Goal: Information Seeking & Learning: Learn about a topic

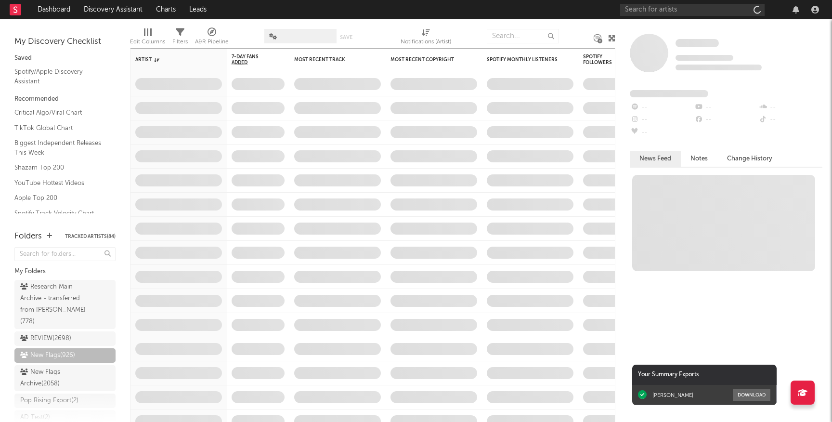
click at [685, 2] on div at bounding box center [721, 9] width 202 height 19
click at [685, 5] on input "text" at bounding box center [692, 10] width 144 height 12
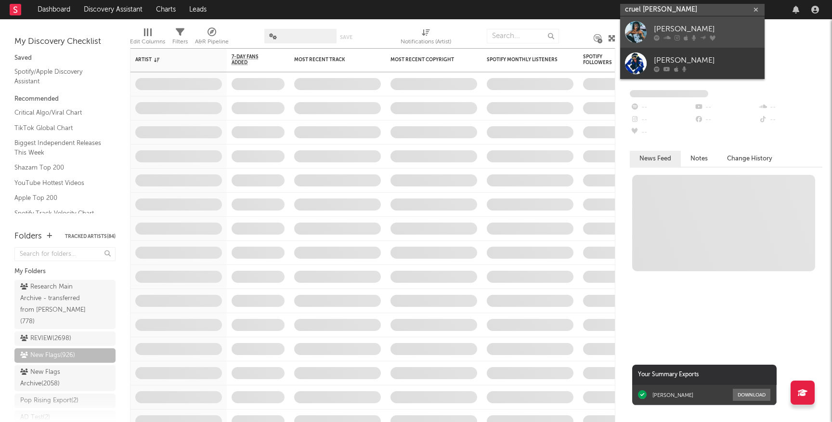
type input "cruel [PERSON_NAME]"
click at [717, 33] on div "[PERSON_NAME]" at bounding box center [706, 29] width 106 height 12
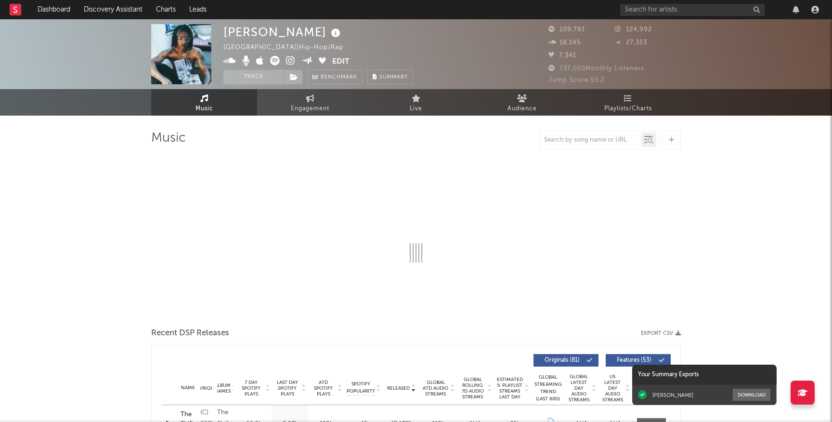
select select "6m"
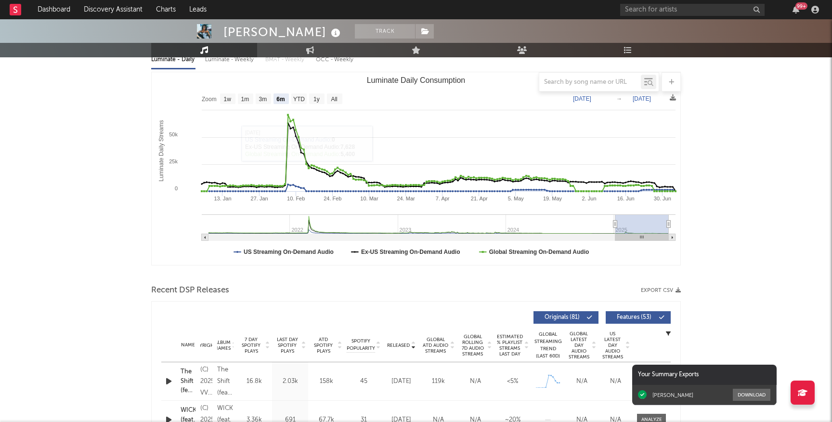
scroll to position [110, 0]
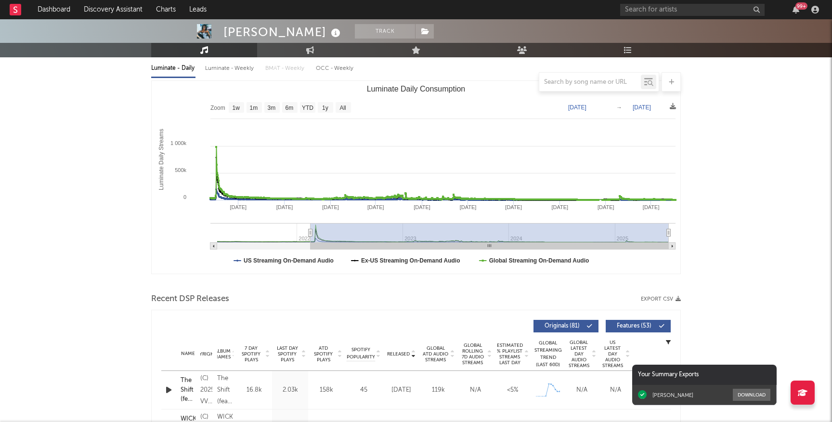
drag, startPoint x: 614, startPoint y: 233, endPoint x: 305, endPoint y: 227, distance: 308.5
click at [305, 226] on g "Luminate Daily Consumption" at bounding box center [442, 236] width 465 height 26
type input "2022-01-28"
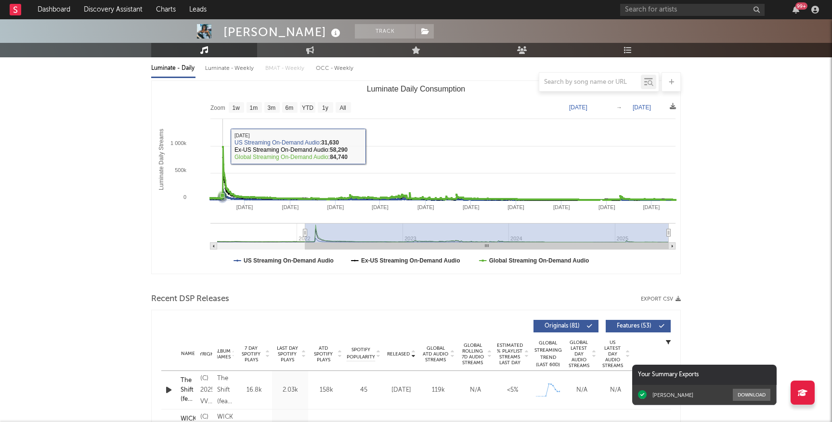
click at [223, 146] on icon "Luminate Daily Consumption" at bounding box center [223, 147] width 2 height 2
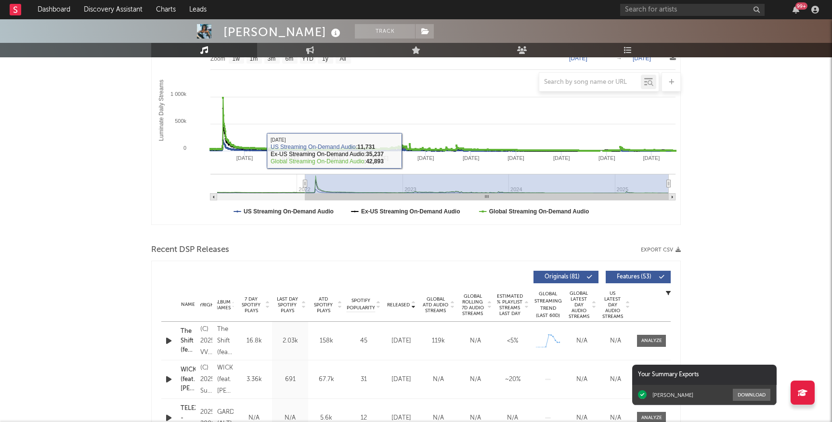
scroll to position [161, 0]
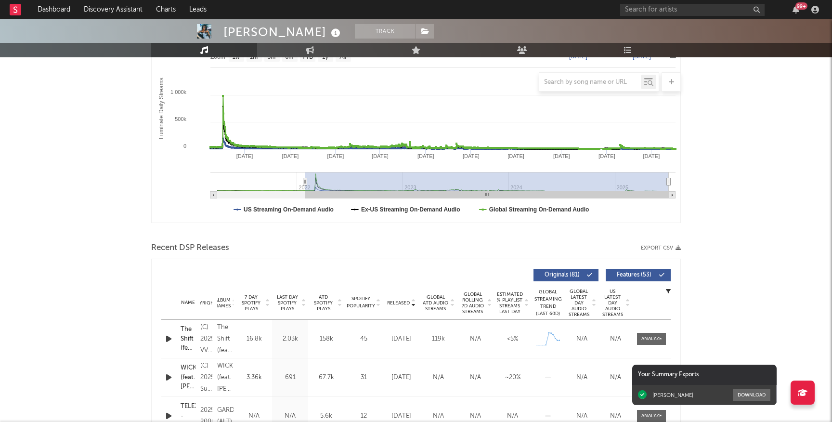
click at [432, 303] on span "Global ATD Audio Streams" at bounding box center [435, 302] width 26 height 17
click at [630, 276] on span "Features ( 53 )" at bounding box center [634, 275] width 44 height 6
click at [296, 305] on span "Last Day Spotify Plays" at bounding box center [287, 302] width 26 height 17
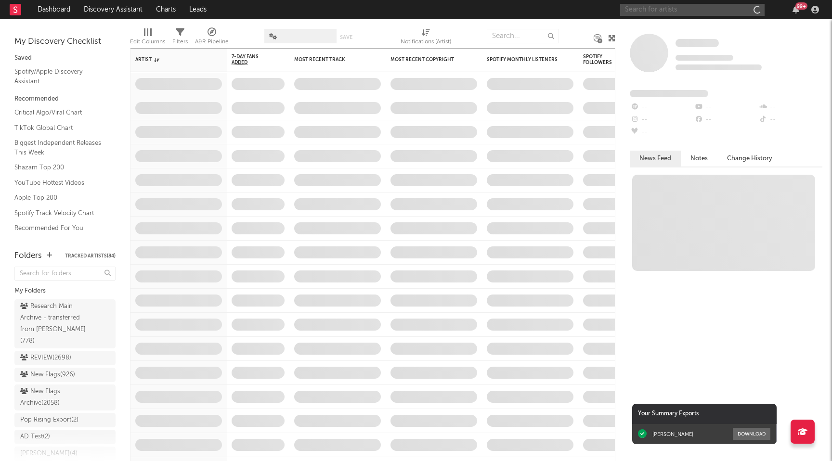
click at [635, 7] on input "text" at bounding box center [692, 10] width 144 height 12
type input "sombr"
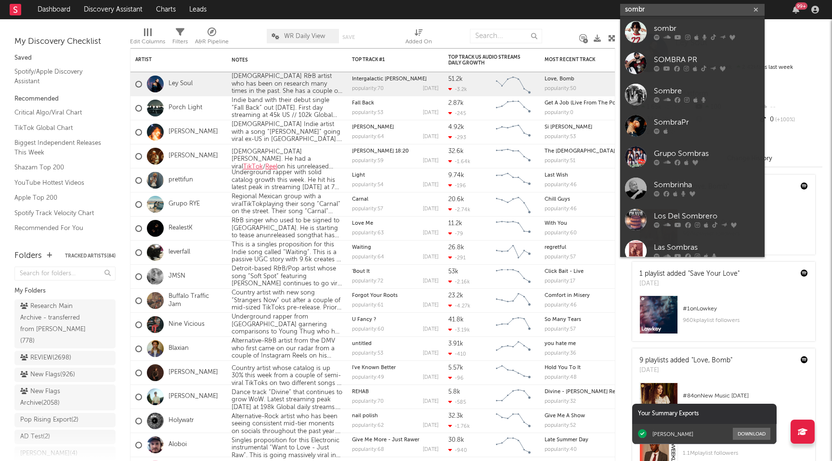
click at [676, 13] on input "sombr" at bounding box center [692, 10] width 144 height 12
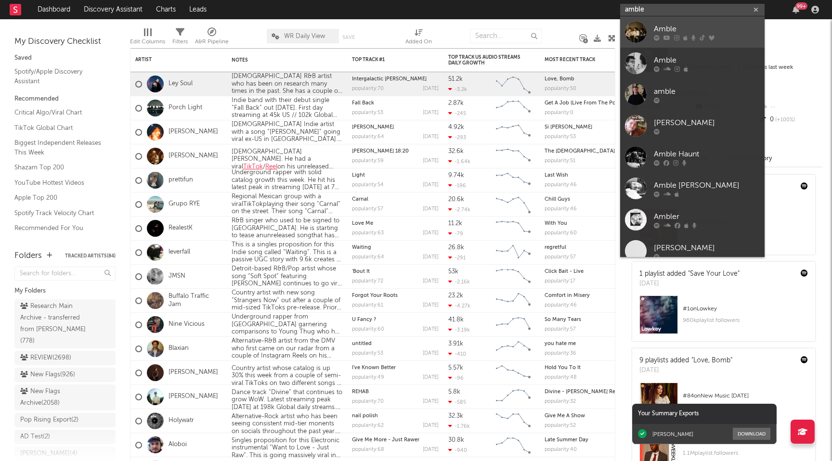
type input "amble"
click at [689, 41] on link "Amble" at bounding box center [692, 31] width 144 height 31
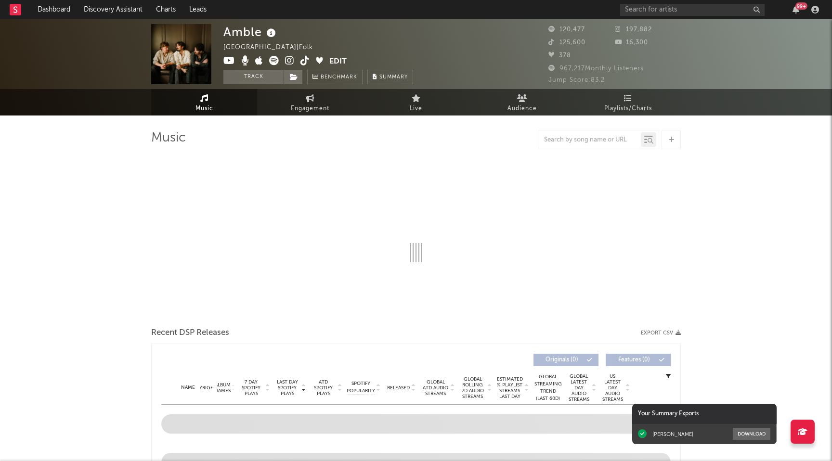
select select "6m"
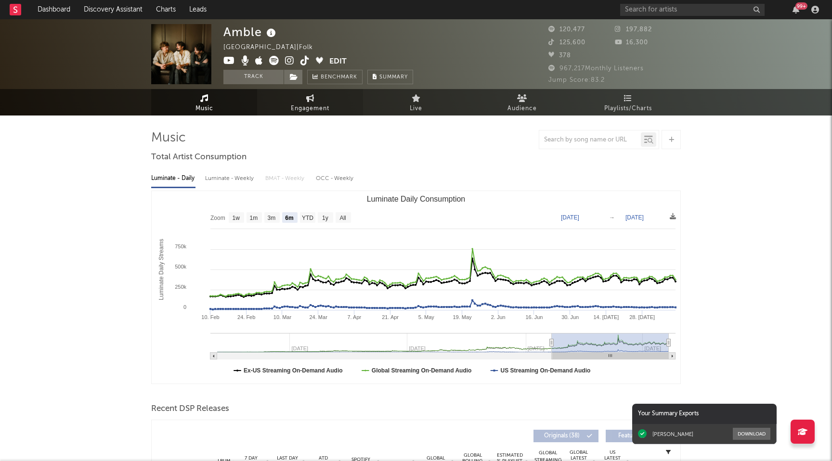
click at [299, 103] on span "Engagement" at bounding box center [310, 109] width 38 height 12
select select "1w"
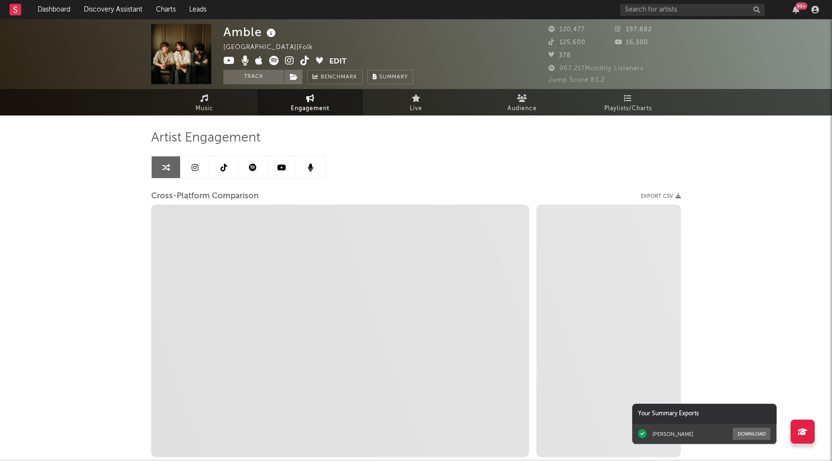
scroll to position [64, 0]
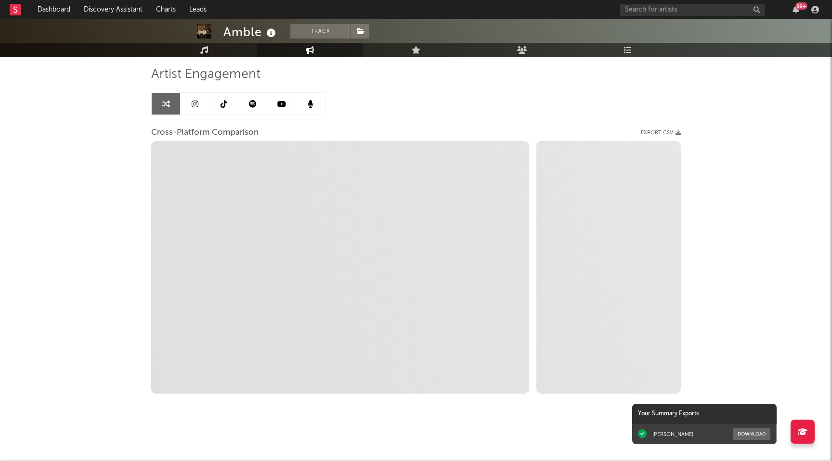
select select "1m"
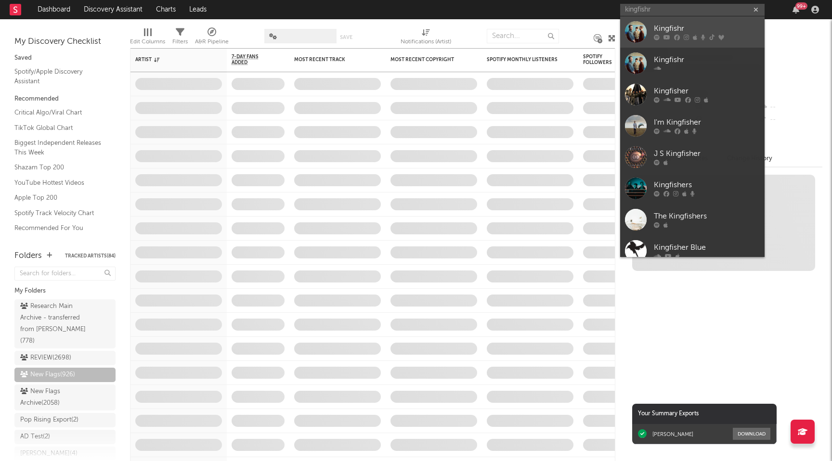
type input "kingfishr"
click at [737, 28] on div "Kingfishr" at bounding box center [706, 29] width 106 height 12
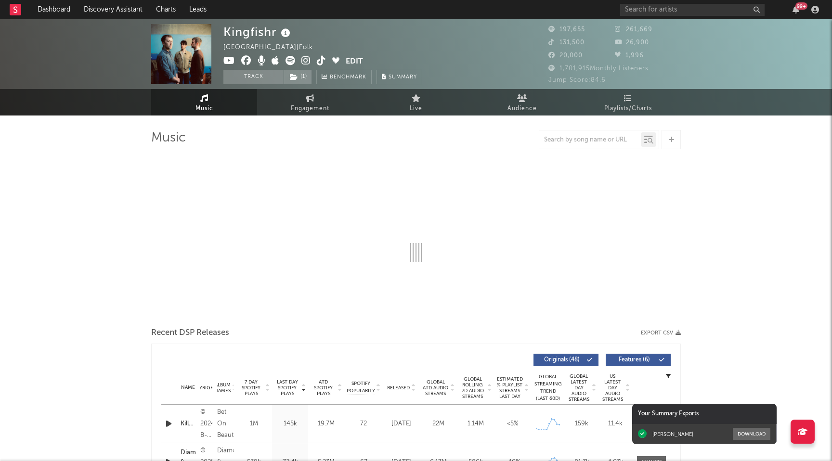
select select "6m"
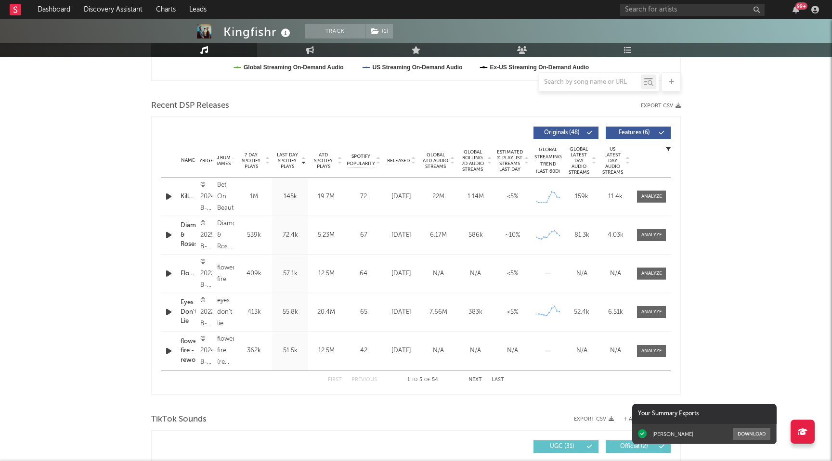
scroll to position [310, 0]
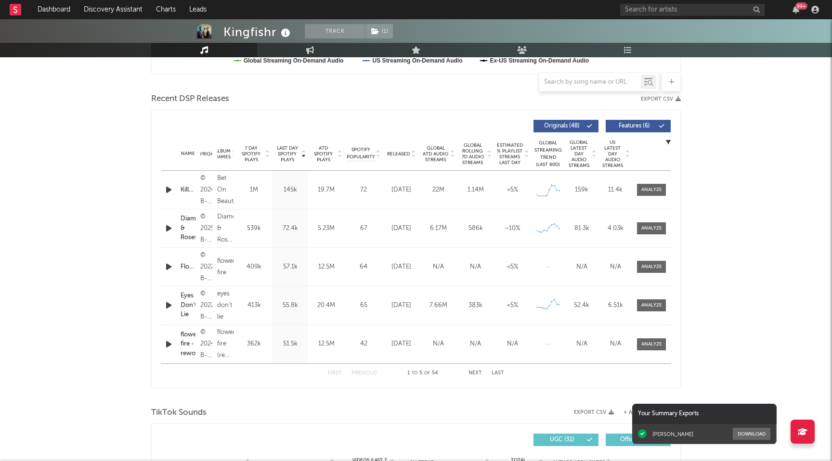
click at [630, 123] on span "Features ( 6 )" at bounding box center [634, 126] width 44 height 6
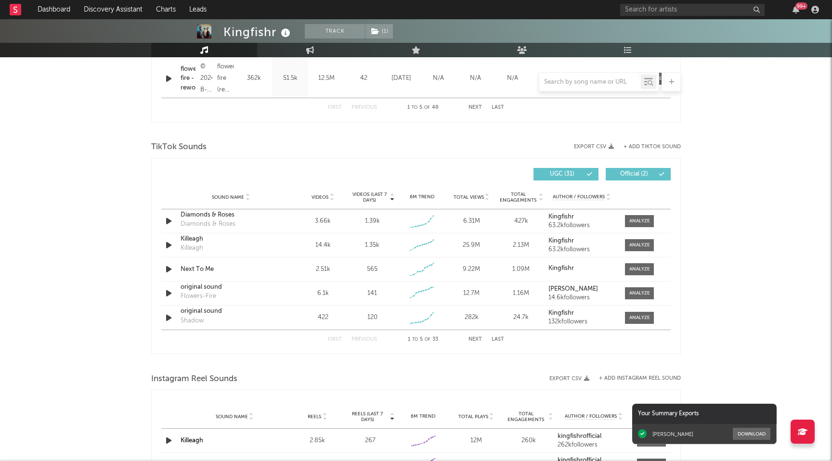
scroll to position [617, 0]
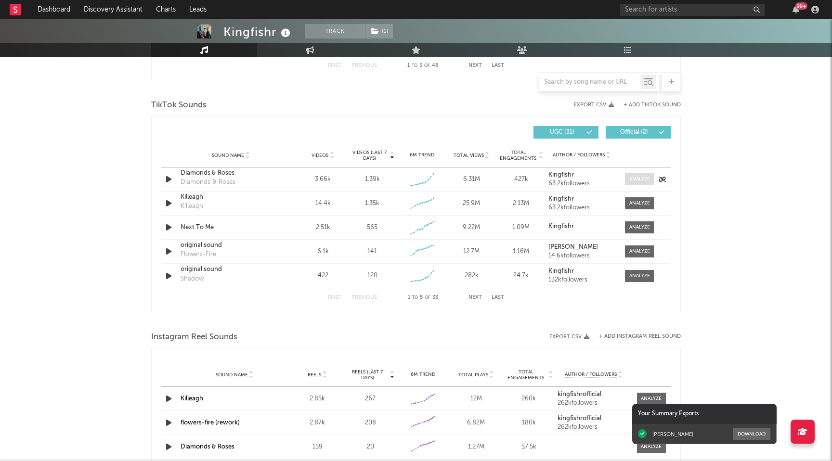
click at [645, 174] on span at bounding box center [639, 179] width 29 height 12
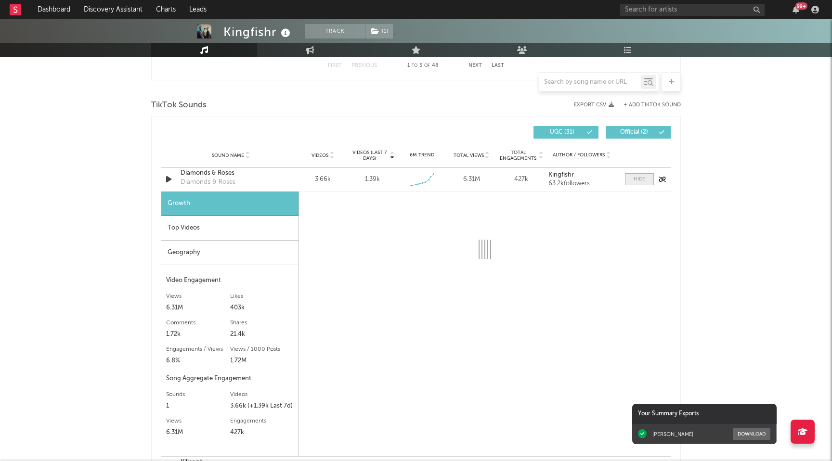
select select "1w"
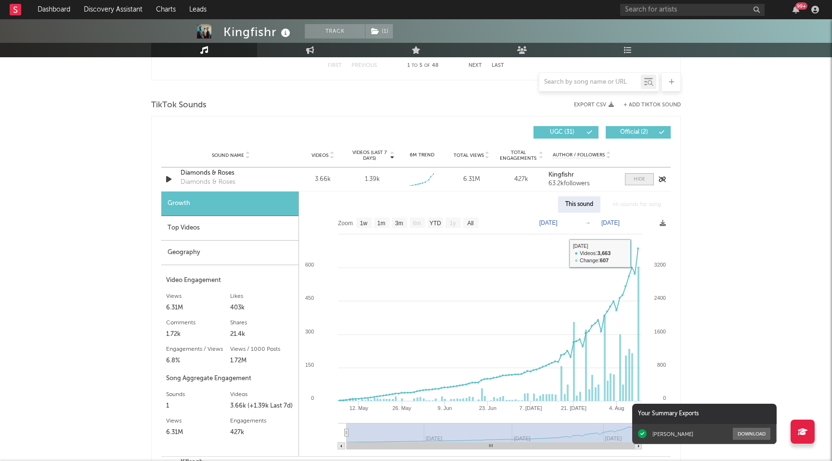
click at [637, 182] on div at bounding box center [639, 179] width 12 height 7
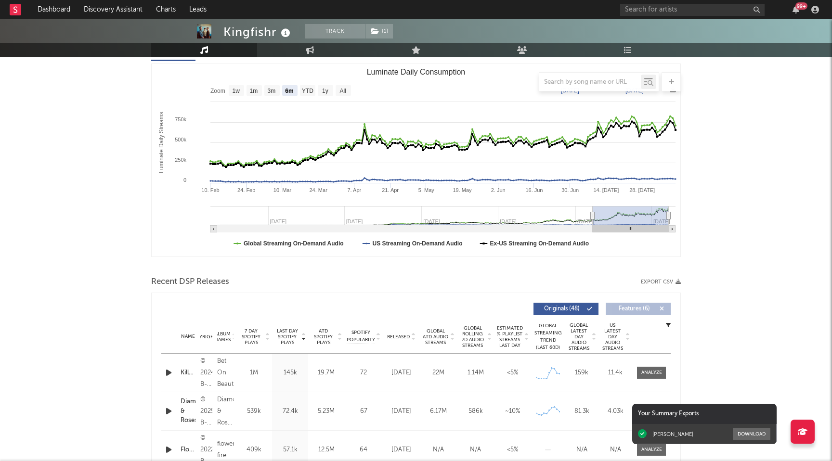
scroll to position [0, 0]
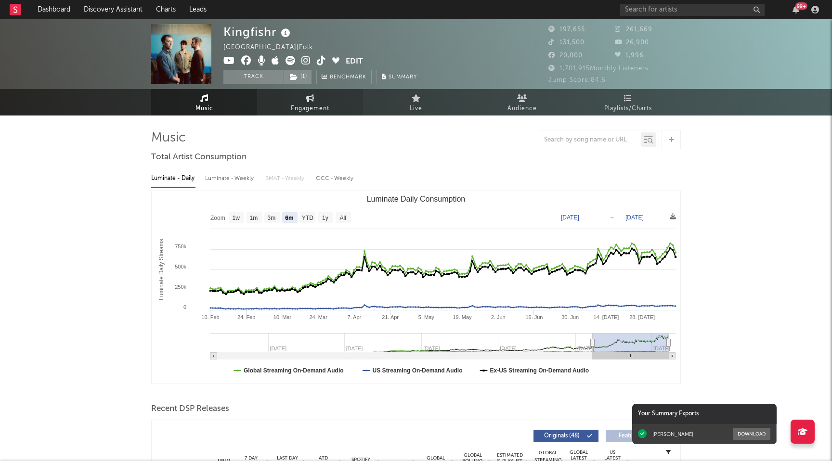
click at [304, 100] on link "Engagement" at bounding box center [310, 102] width 106 height 26
select select "1w"
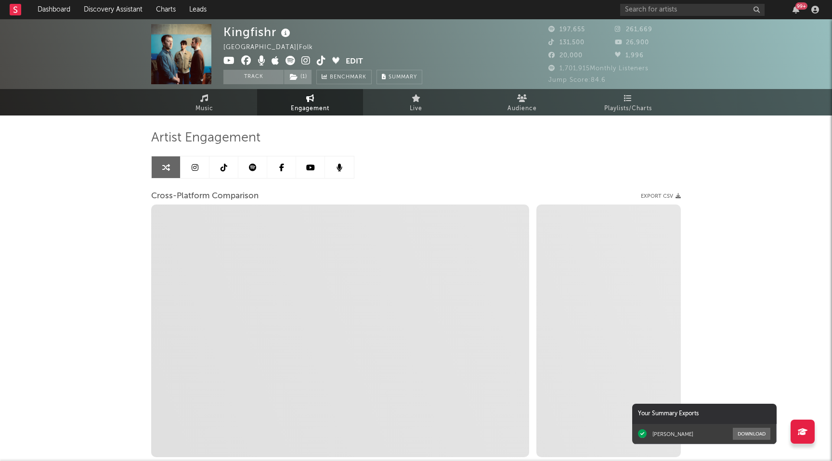
select select "1m"
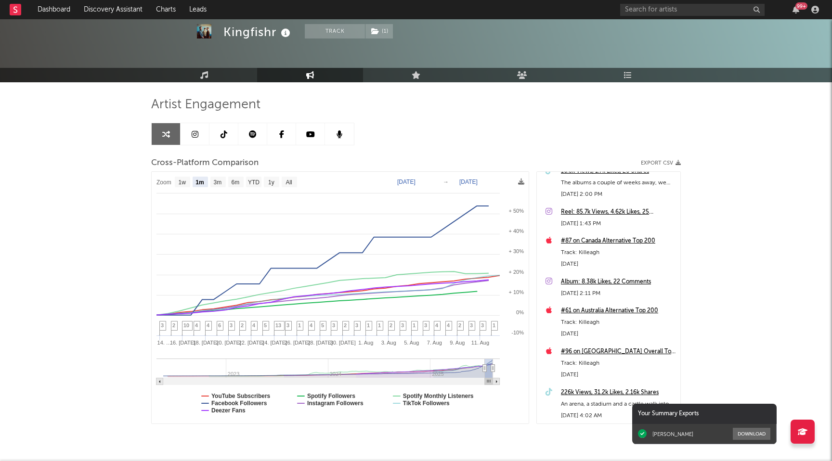
scroll to position [358, 0]
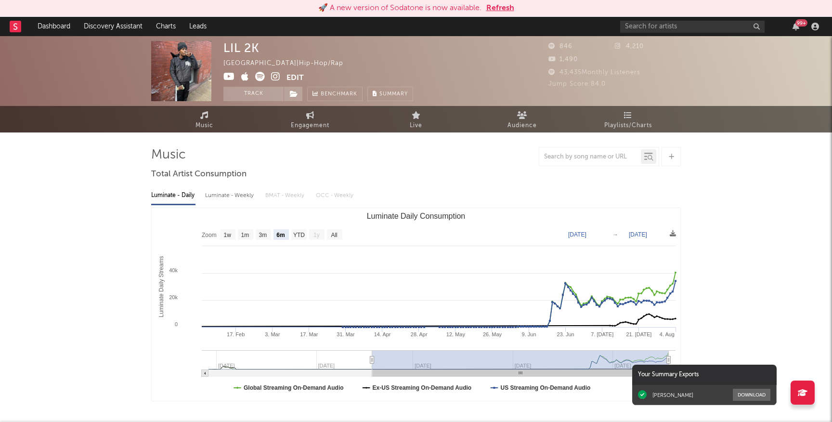
select select "6m"
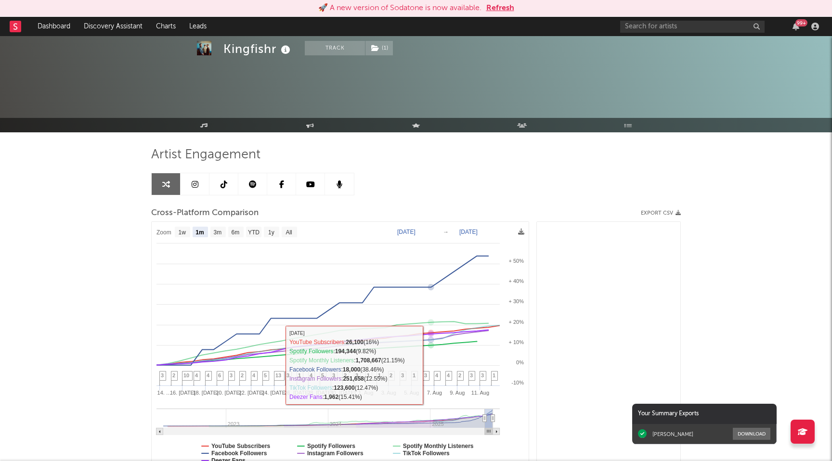
select select "1m"
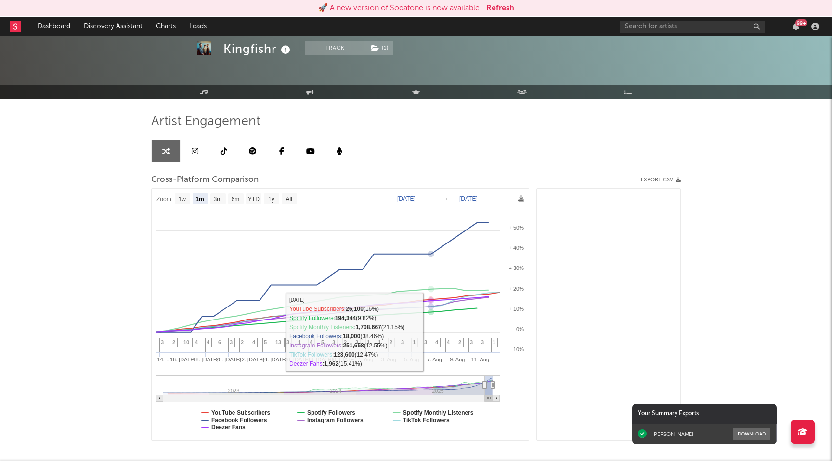
scroll to position [358, 0]
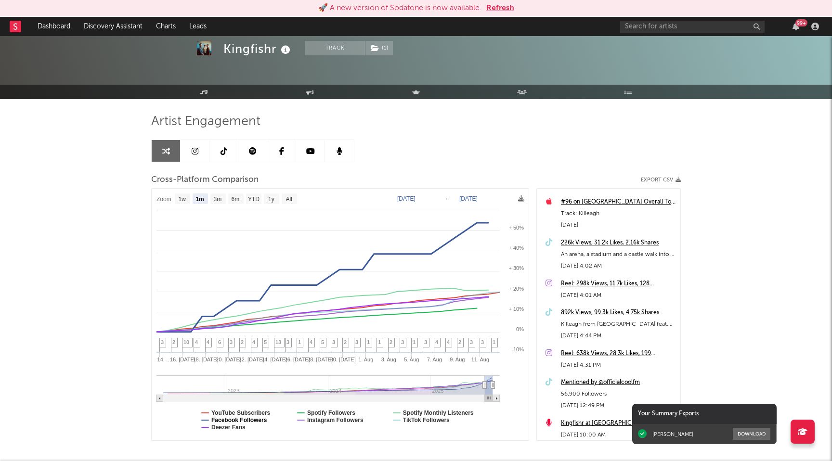
click at [247, 421] on text "Facebook Followers" at bounding box center [239, 420] width 56 height 7
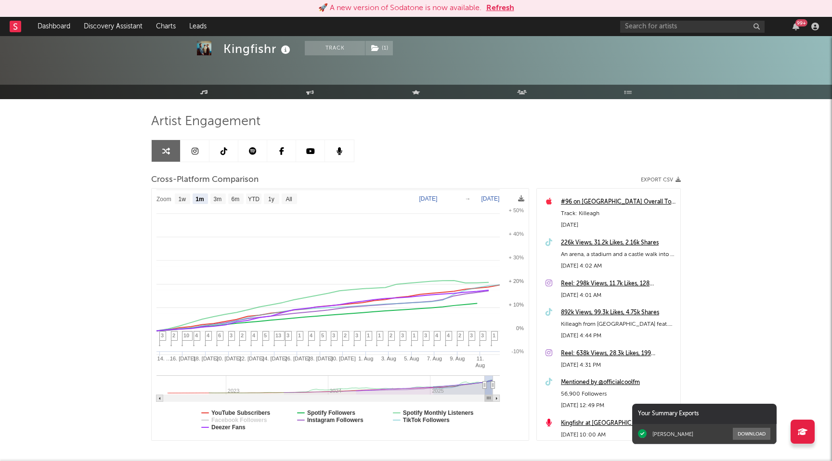
select select "1m"
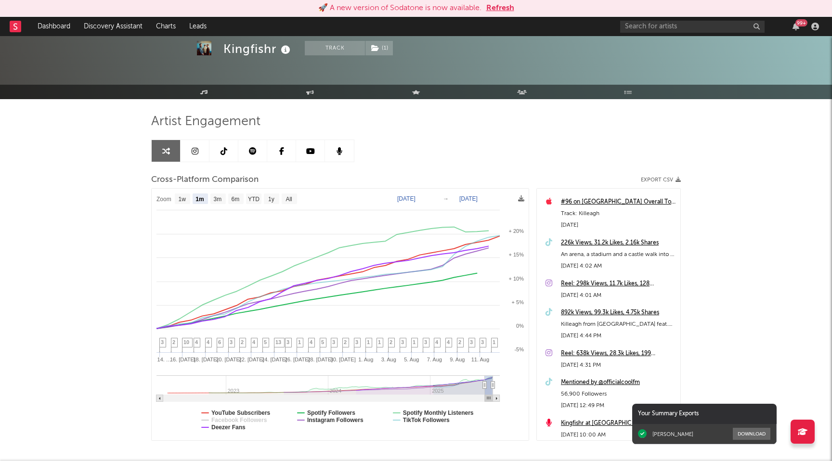
click at [243, 432] on rect at bounding box center [340, 315] width 377 height 252
click at [243, 427] on text "Deezer Fans" at bounding box center [228, 427] width 34 height 7
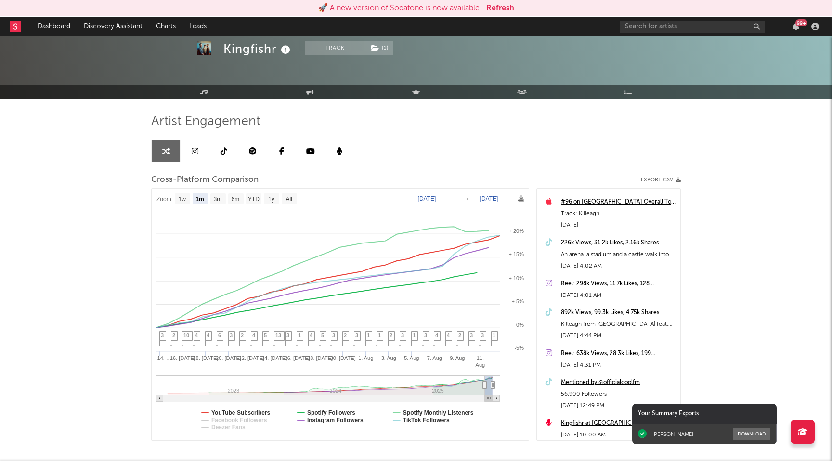
select select "1m"
click at [438, 412] on text "Spotify Monthly Listeners" at bounding box center [438, 413] width 71 height 7
select select "1m"
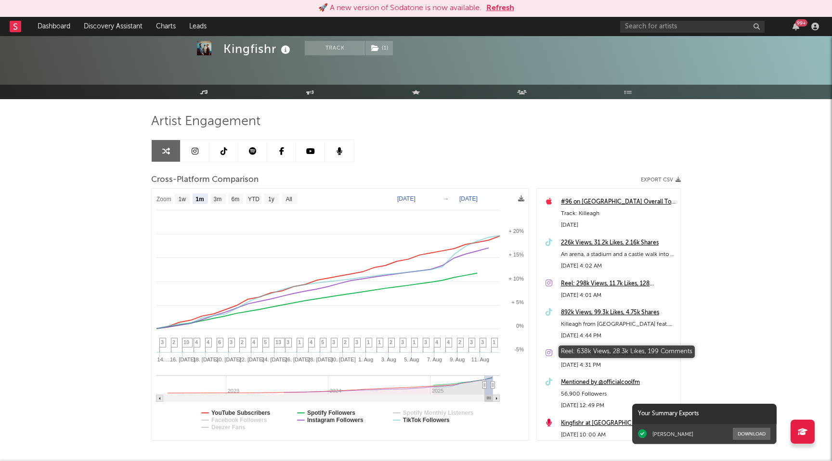
click at [615, 352] on div "Reel: 638k Views, 28.3k Likes, 199 Comments" at bounding box center [618, 354] width 115 height 12
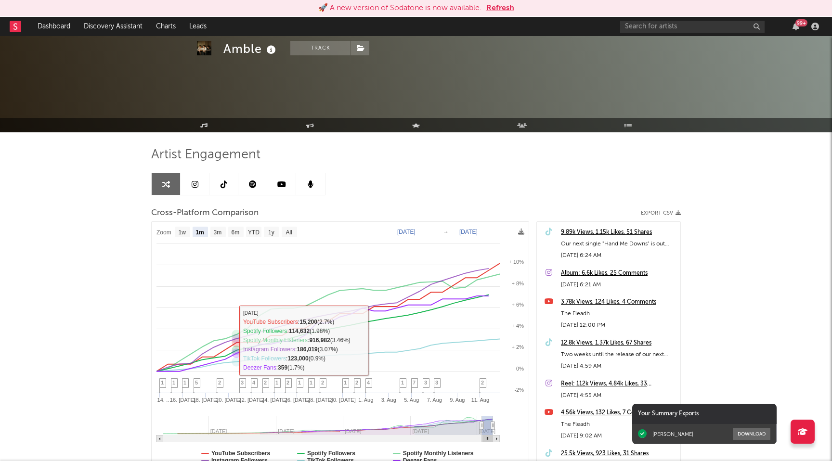
select select "1m"
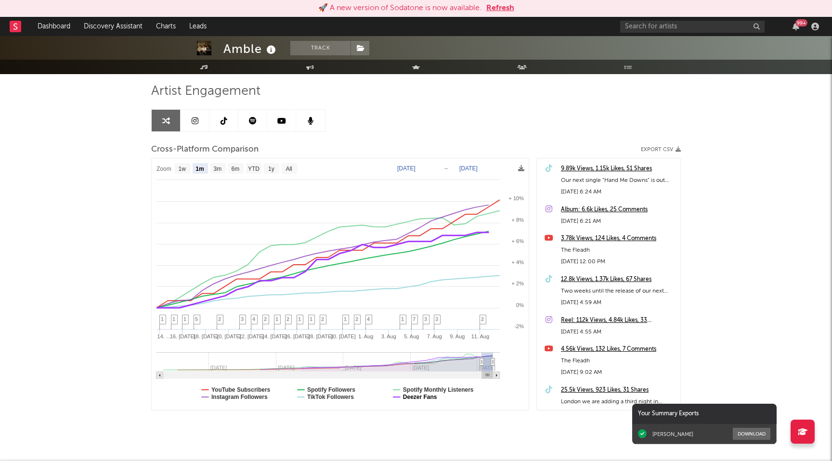
click at [434, 397] on text "Deezer Fans" at bounding box center [420, 397] width 34 height 7
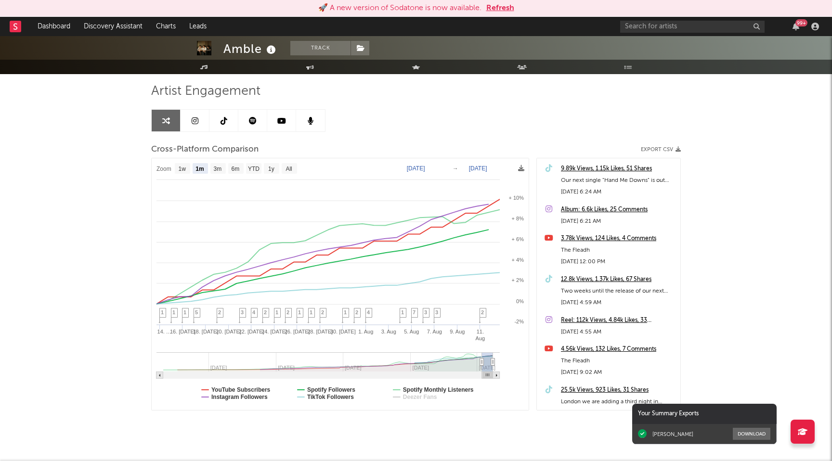
select select "1m"
click at [428, 391] on text "Spotify Monthly Listeners" at bounding box center [438, 389] width 71 height 7
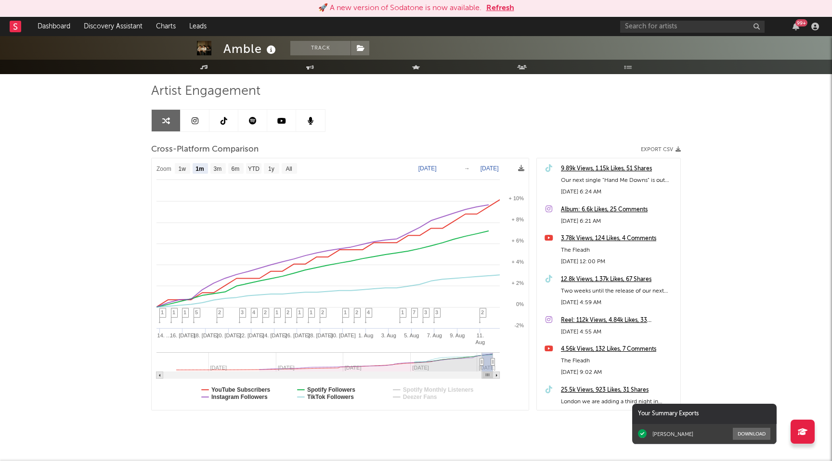
select select "1m"
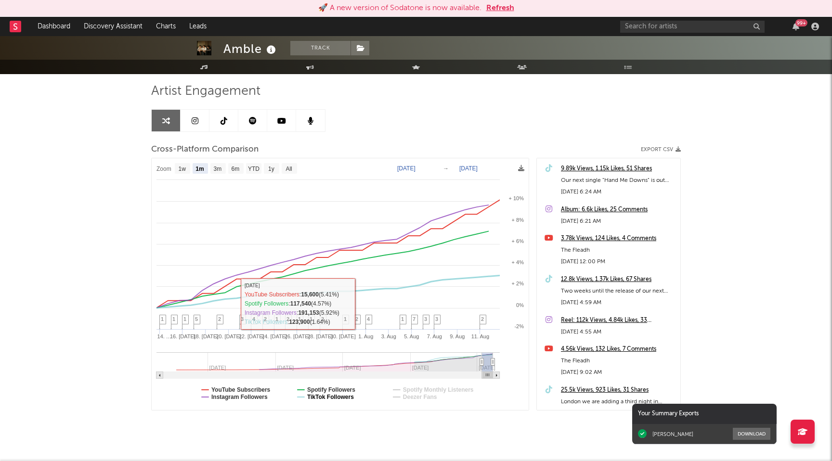
click at [334, 397] on text "TikTok Followers" at bounding box center [330, 397] width 47 height 7
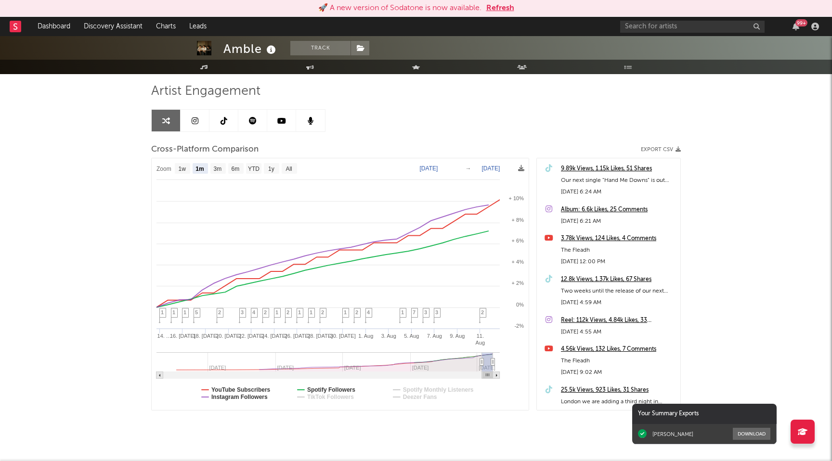
select select "1m"
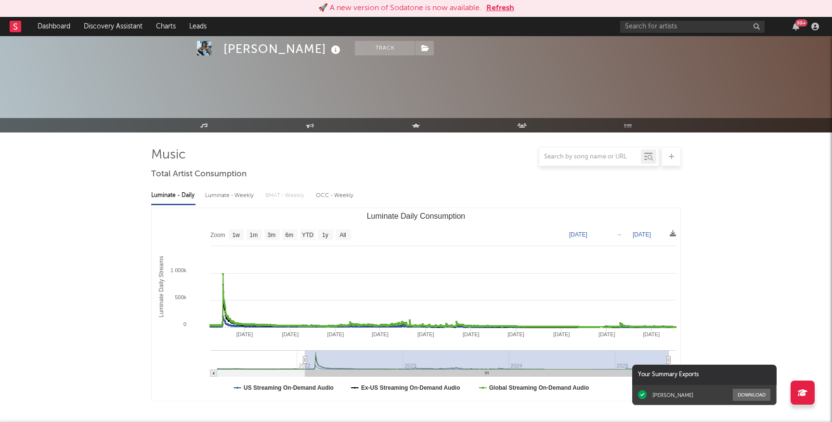
select select "6m"
